Goal: Information Seeking & Learning: Learn about a topic

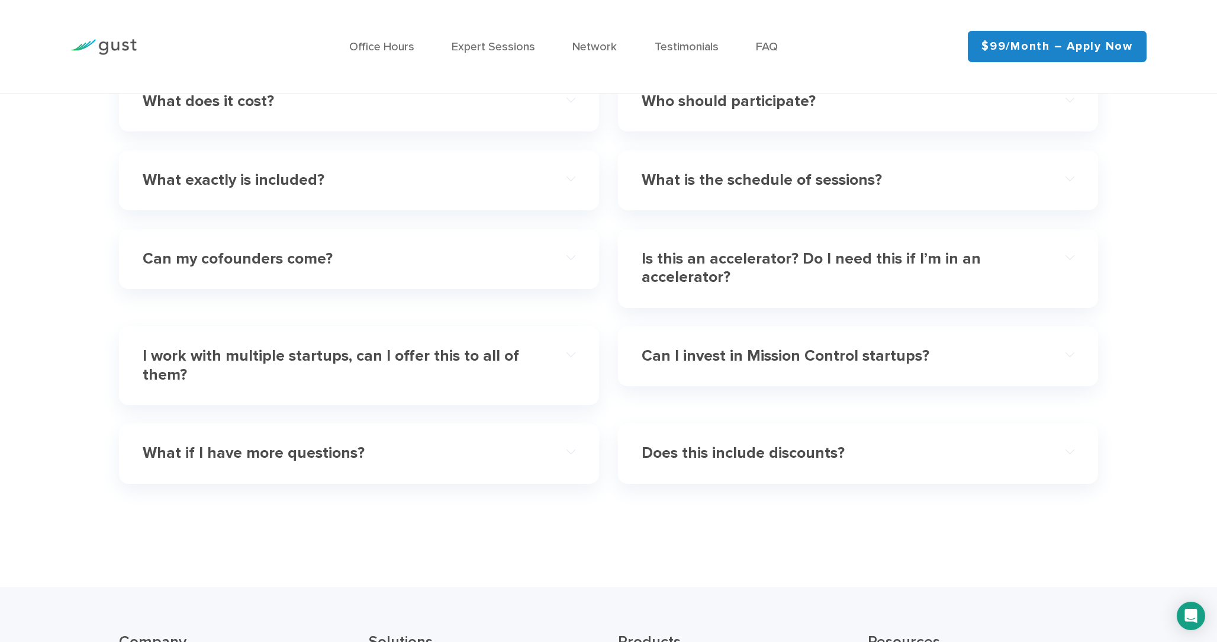
scroll to position [3916, 0]
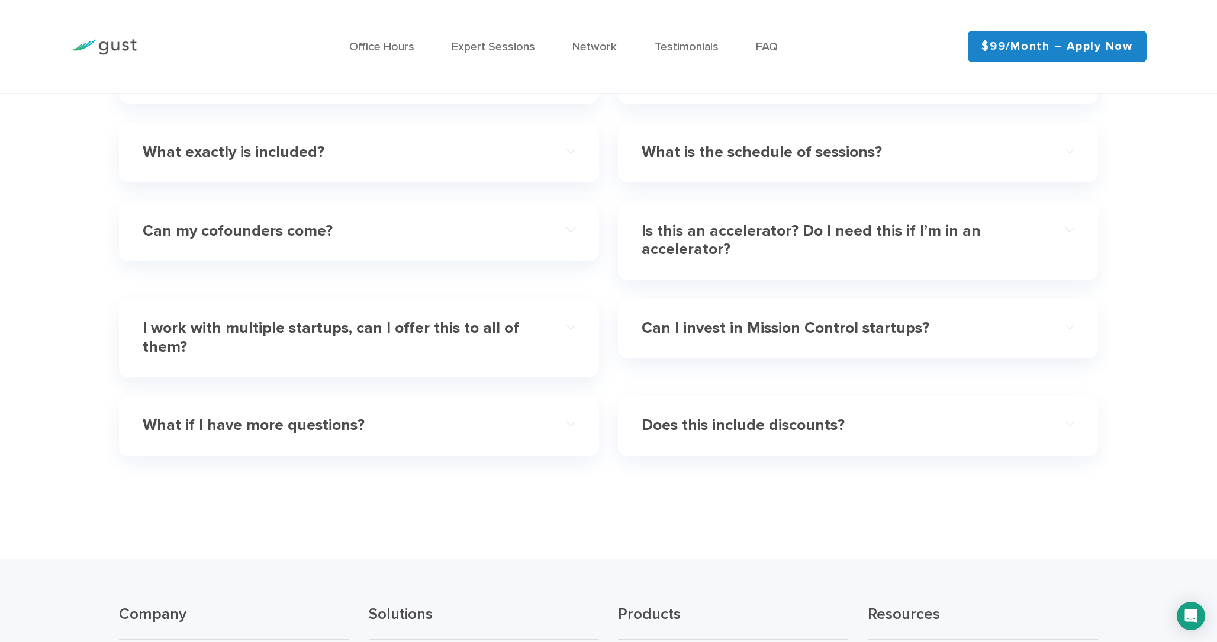
click at [832, 330] on h4 "Can I invest in Mission Control startups?" at bounding box center [836, 328] width 389 height 19
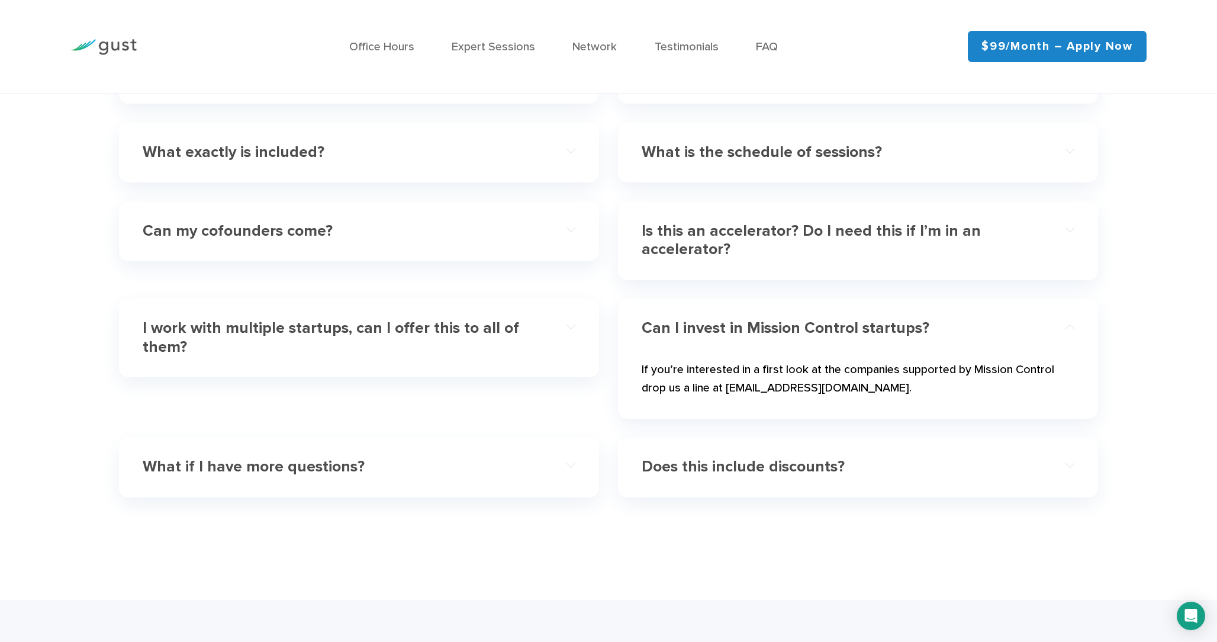
click at [775, 458] on h4 "Does this include discounts?" at bounding box center [836, 467] width 389 height 19
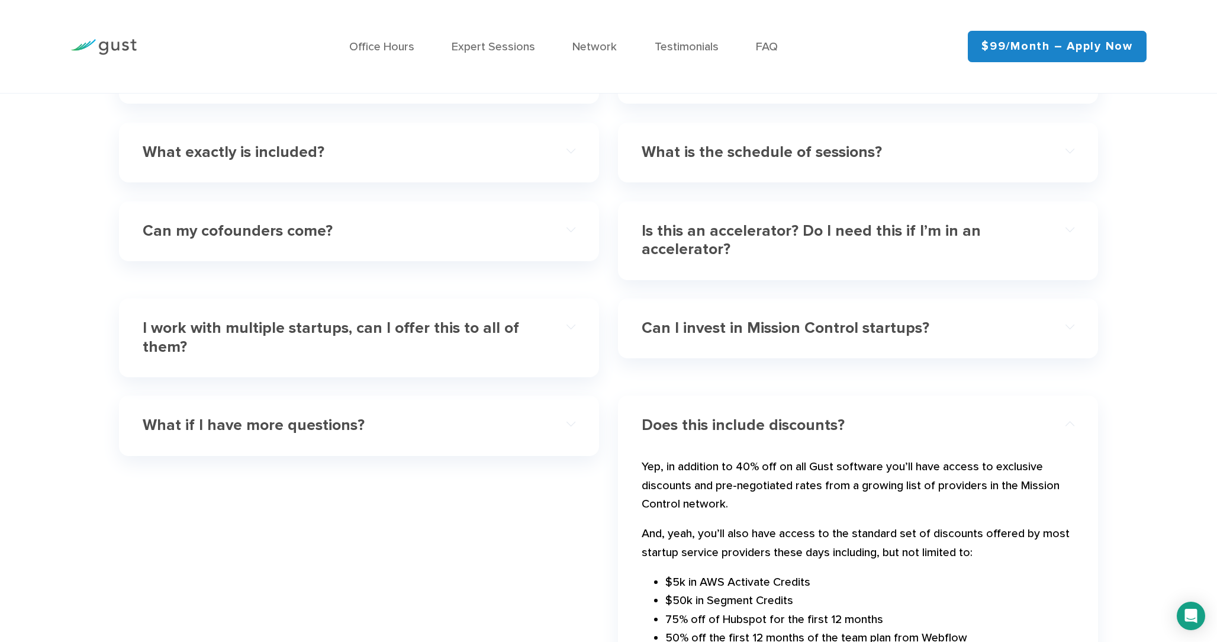
click at [784, 338] on div "Can I invest in Mission Control startups?" at bounding box center [858, 328] width 433 height 39
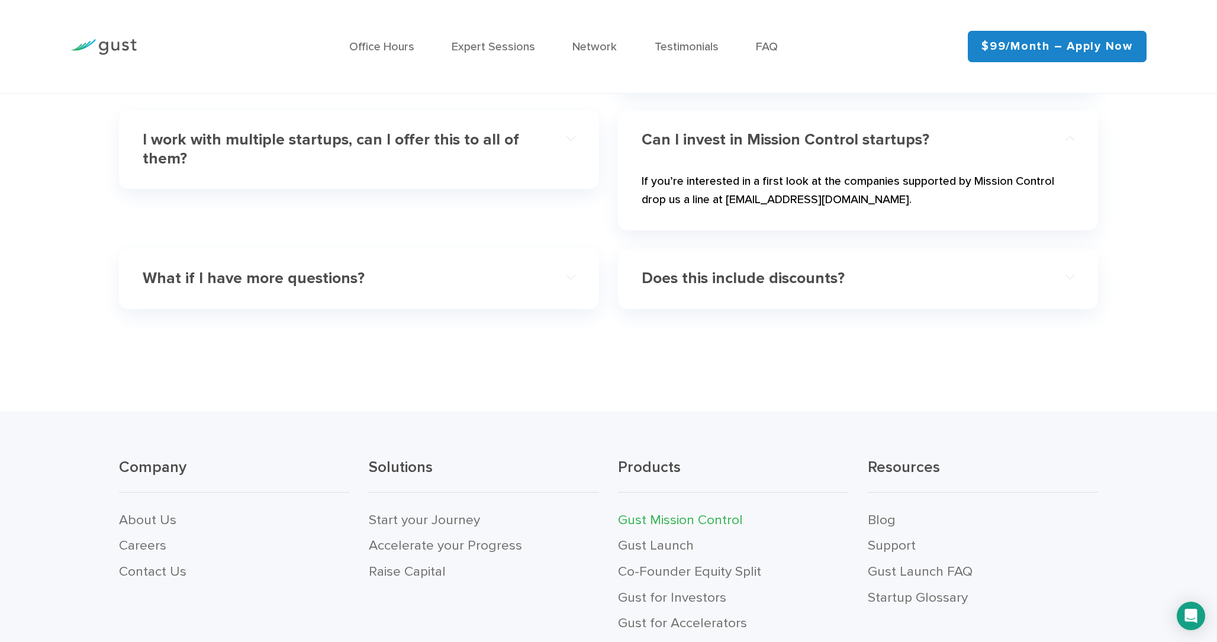
scroll to position [4230, 0]
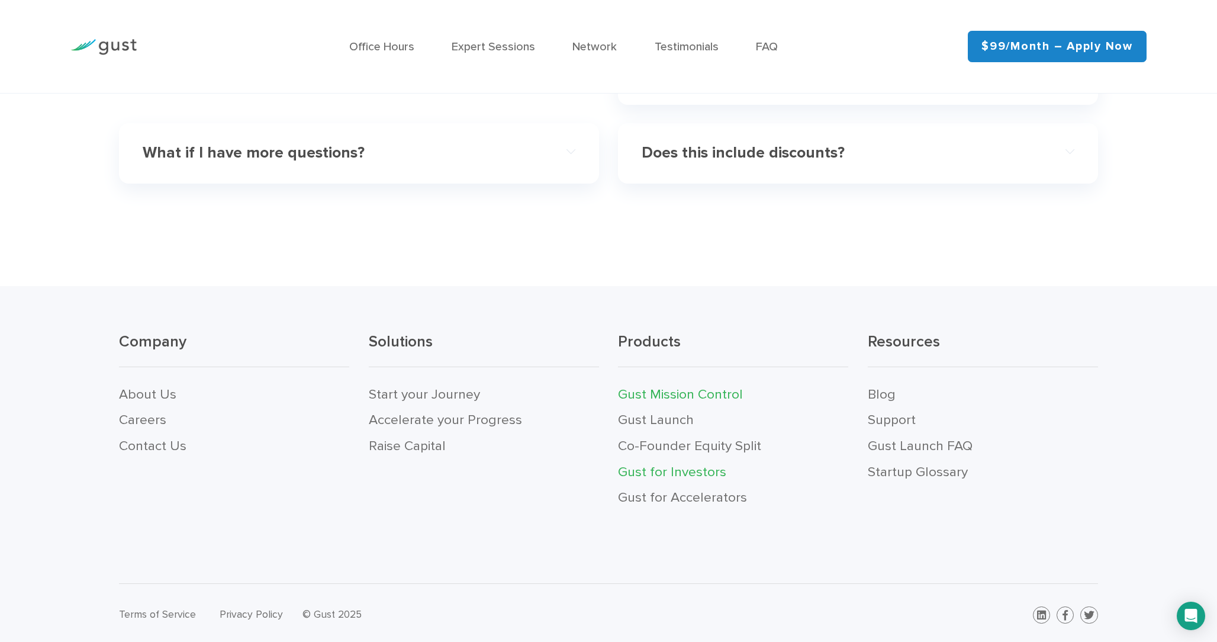
click at [698, 466] on link "Gust for Investors" at bounding box center [672, 471] width 108 height 16
click at [153, 394] on link "About Us" at bounding box center [147, 396] width 57 height 16
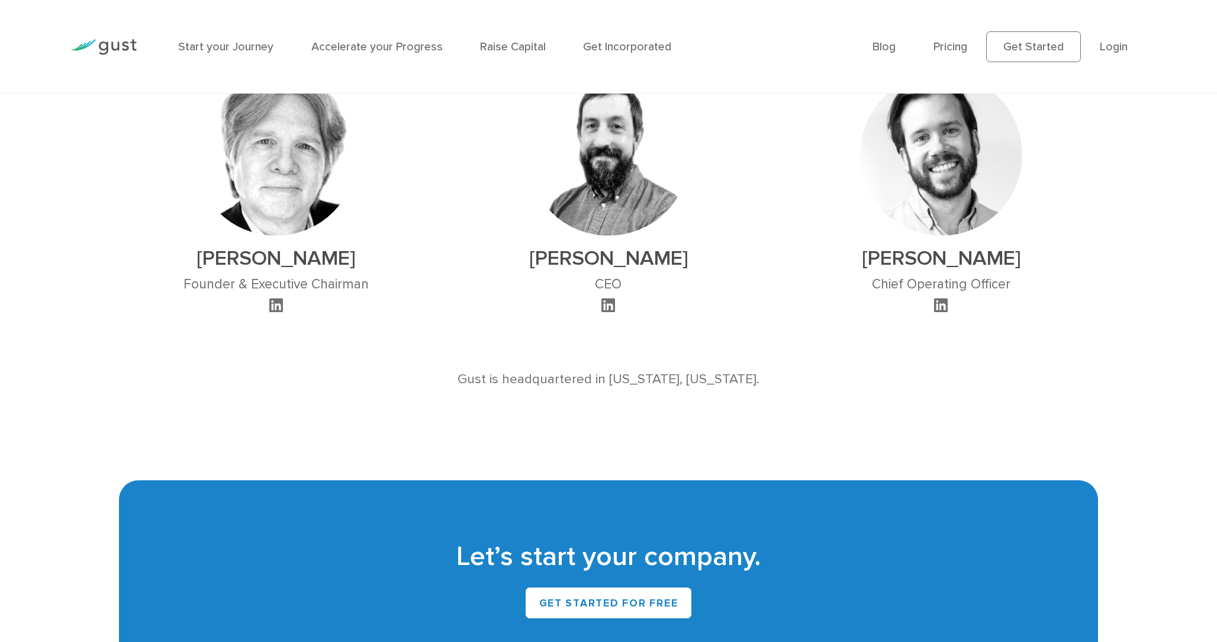
scroll to position [782, 0]
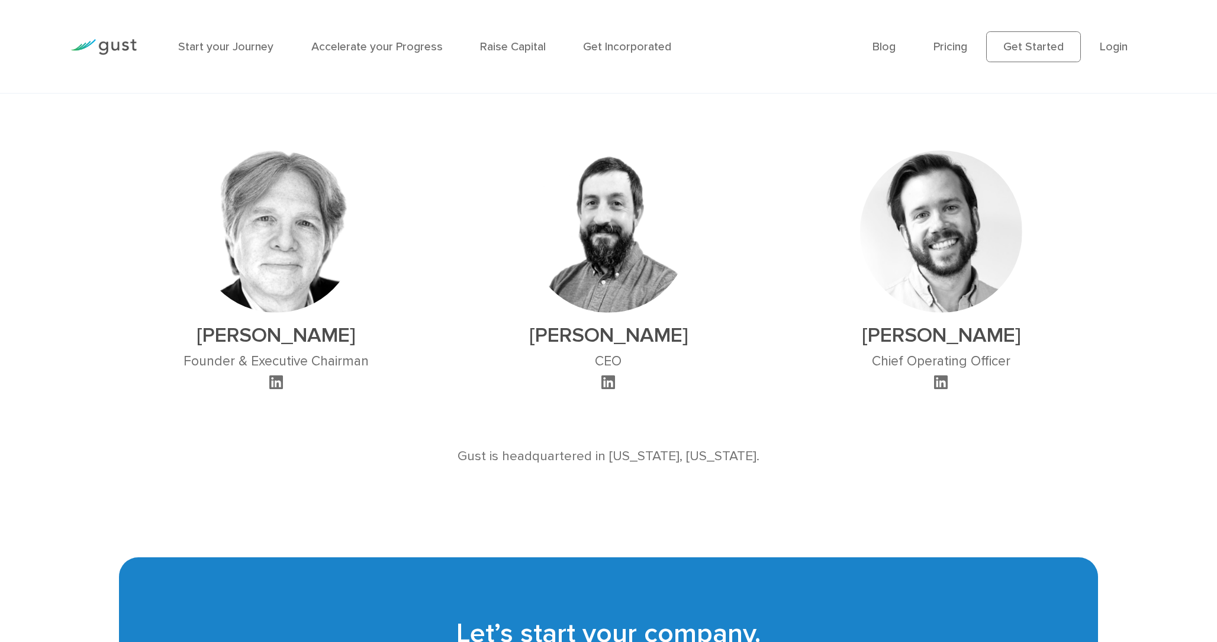
click at [606, 376] on icon at bounding box center [608, 381] width 14 height 15
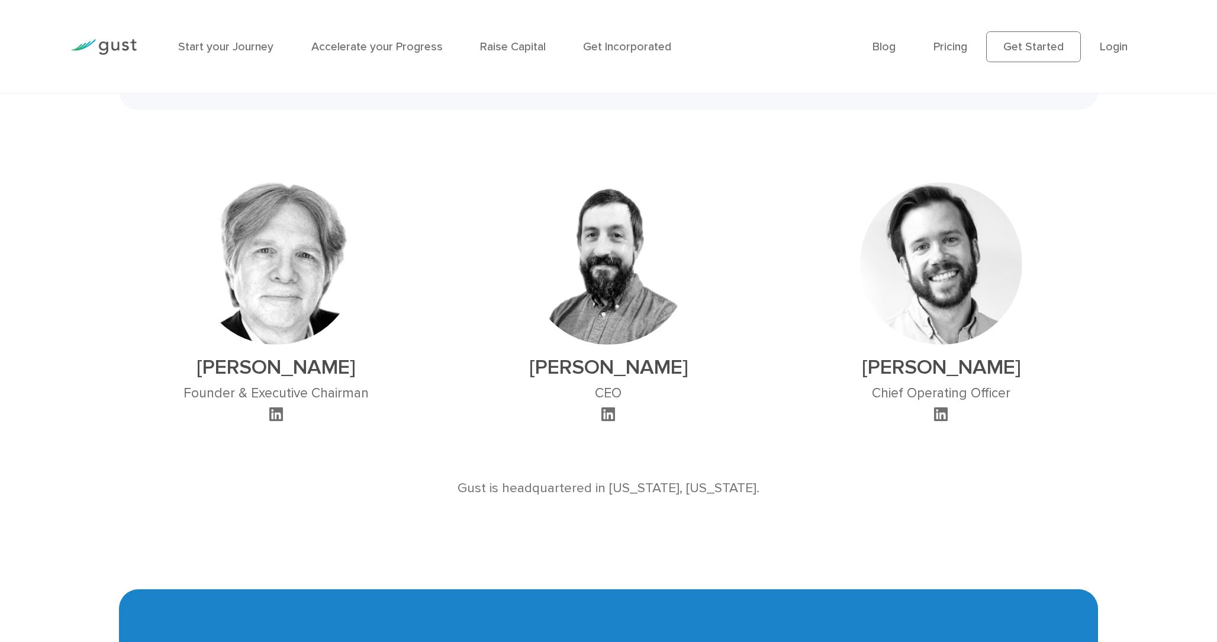
click at [274, 413] on icon at bounding box center [276, 413] width 14 height 15
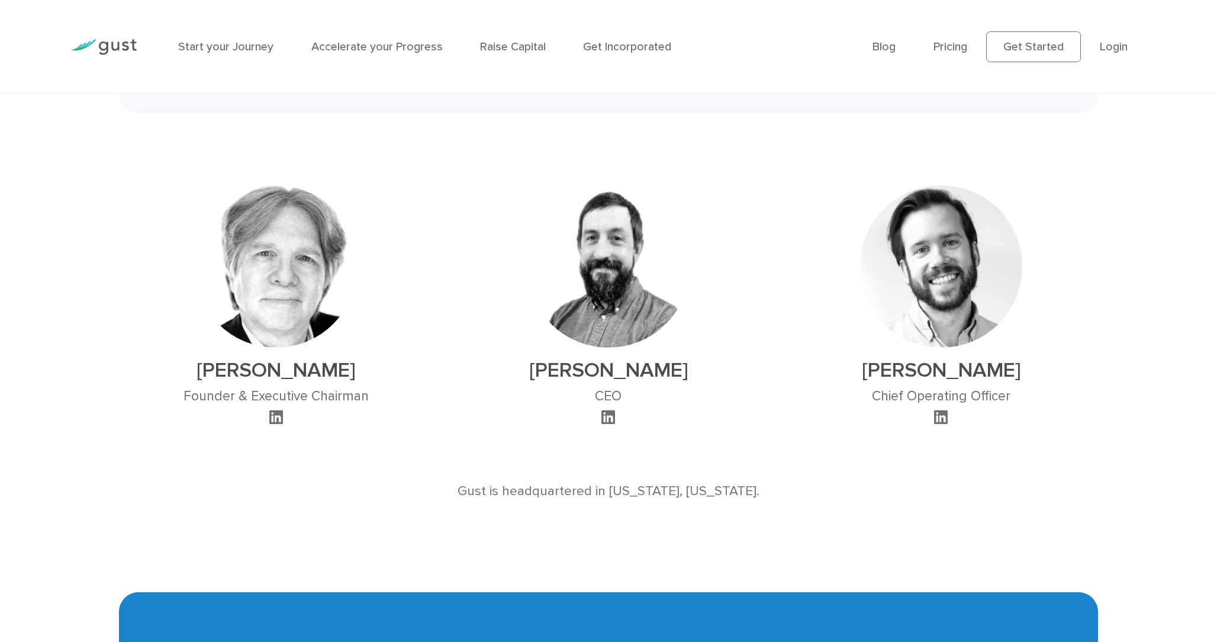
click at [948, 413] on div at bounding box center [941, 418] width 162 height 18
click at [945, 416] on icon at bounding box center [941, 416] width 14 height 15
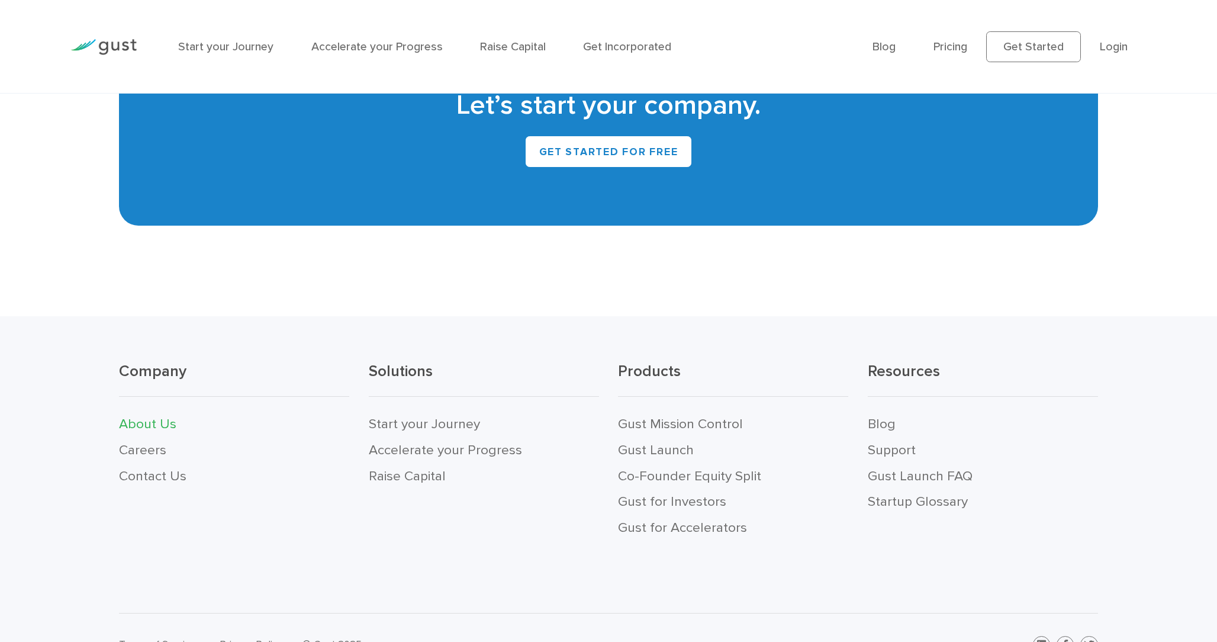
scroll to position [1345, 0]
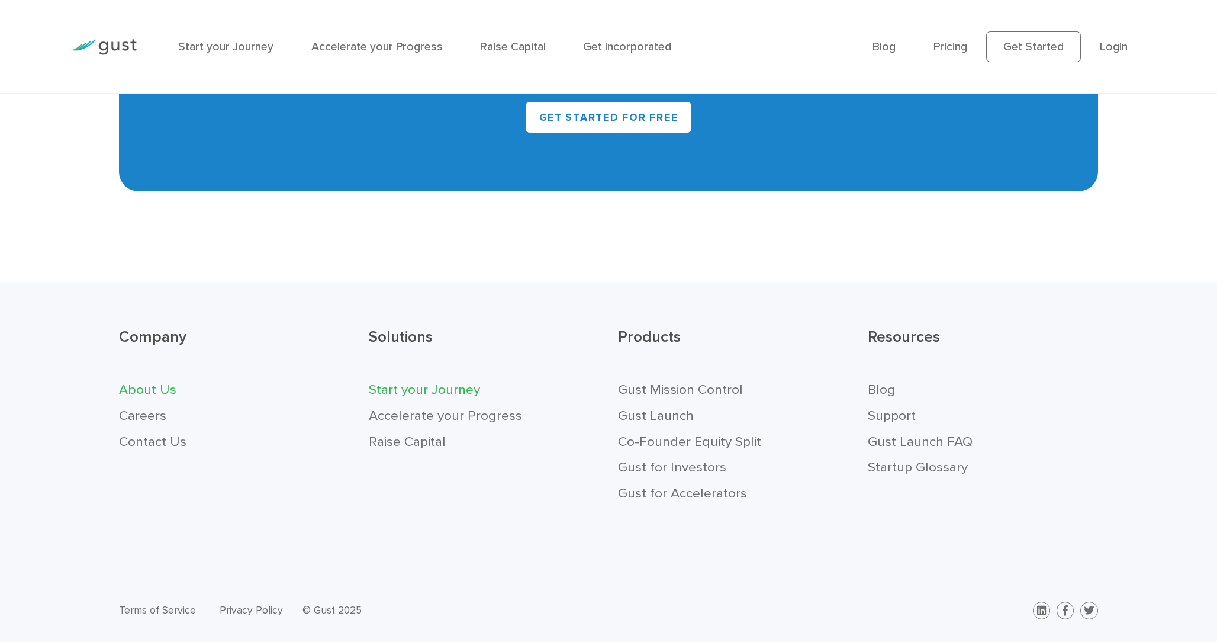
click at [413, 388] on link "Start your Journey" at bounding box center [424, 389] width 111 height 16
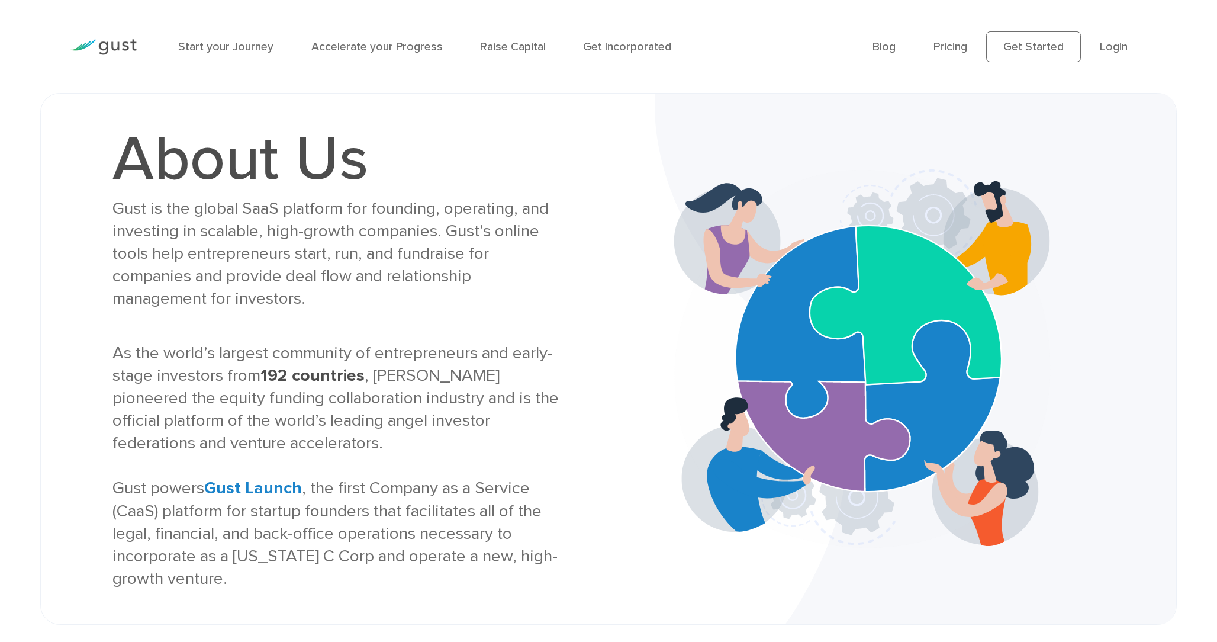
scroll to position [1345, 0]
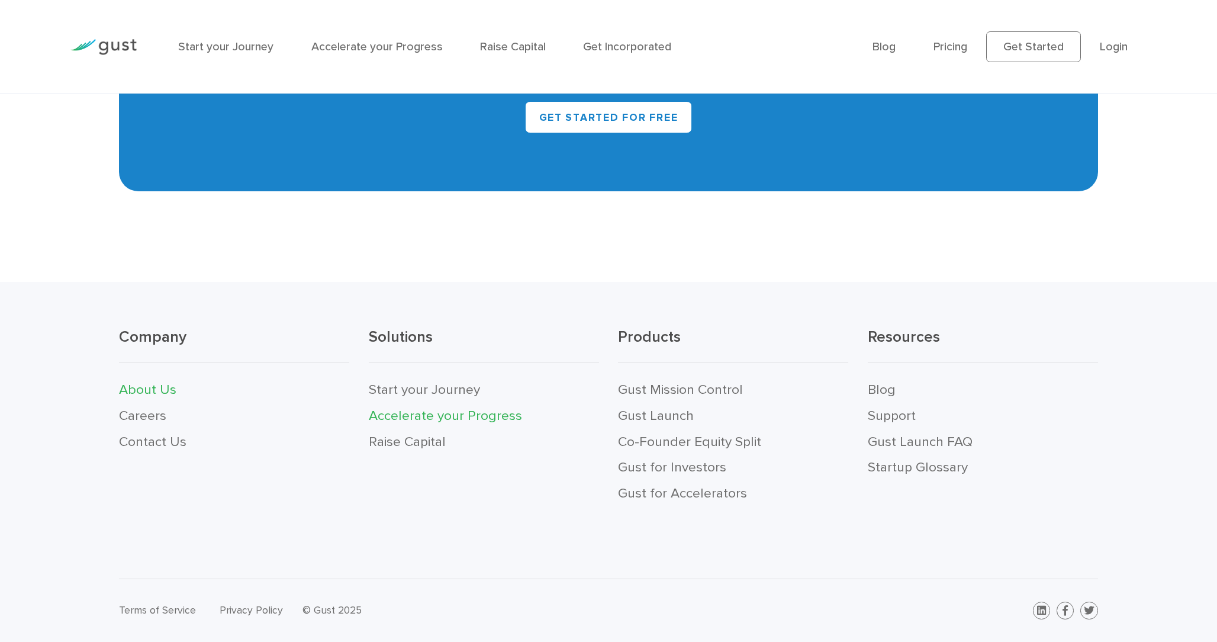
click at [410, 419] on link "Accelerate your Progress" at bounding box center [445, 415] width 153 height 16
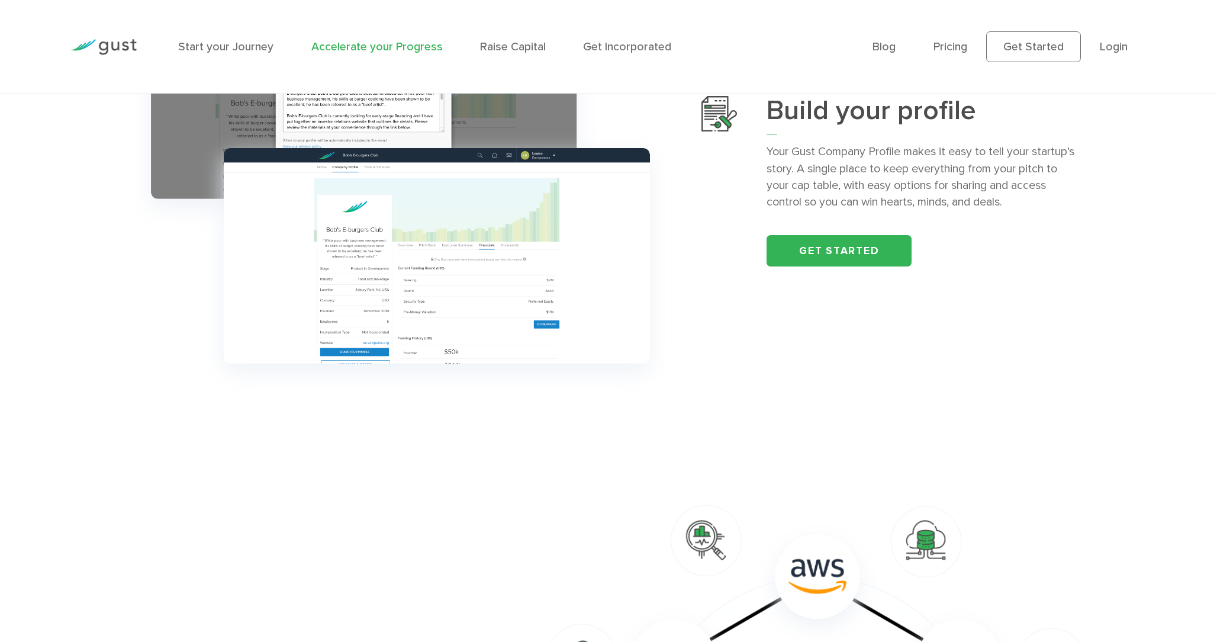
scroll to position [711, 0]
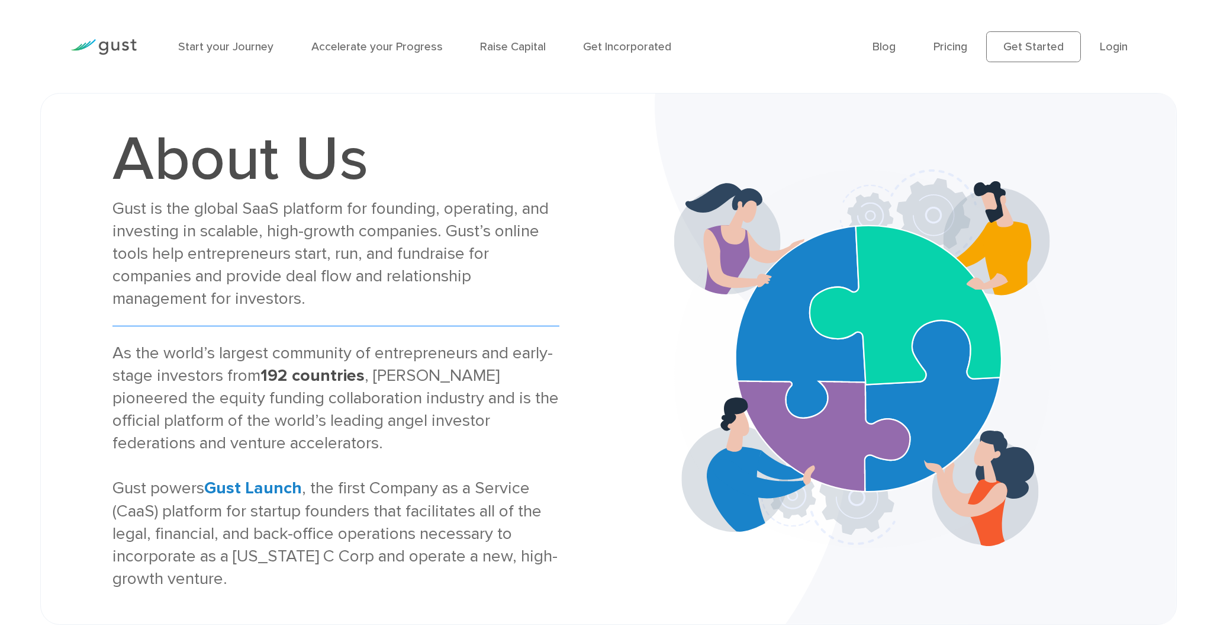
scroll to position [1345, 0]
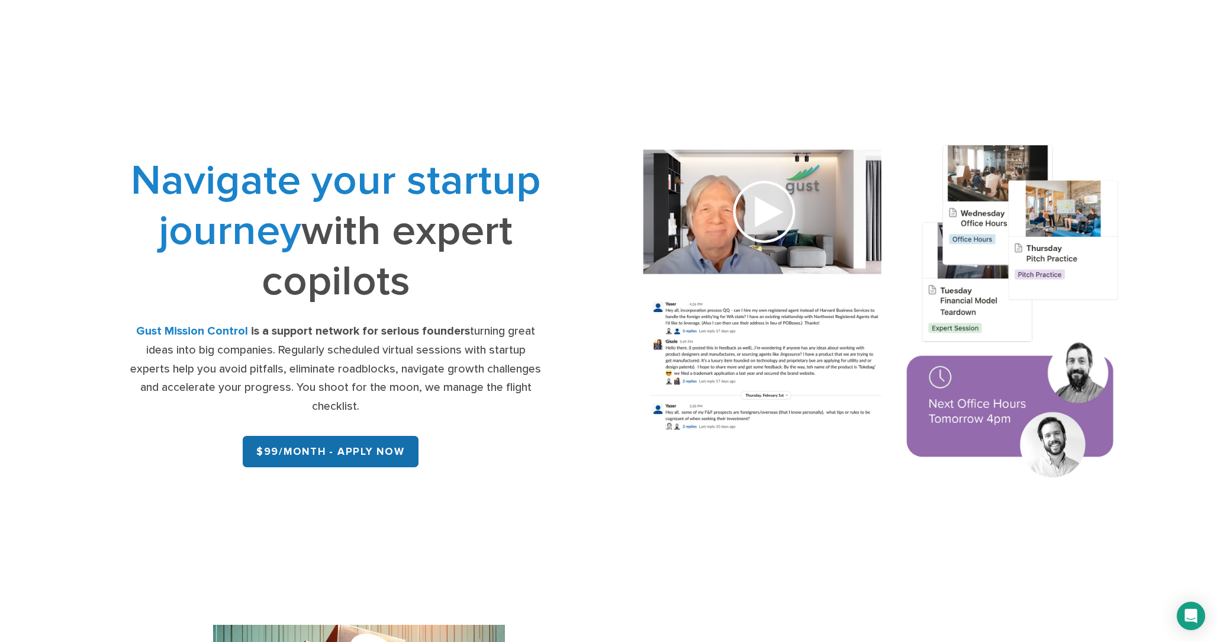
click at [388, 453] on link "$99/month - APPLY NOW" at bounding box center [330, 451] width 175 height 31
